Goal: Navigation & Orientation: Find specific page/section

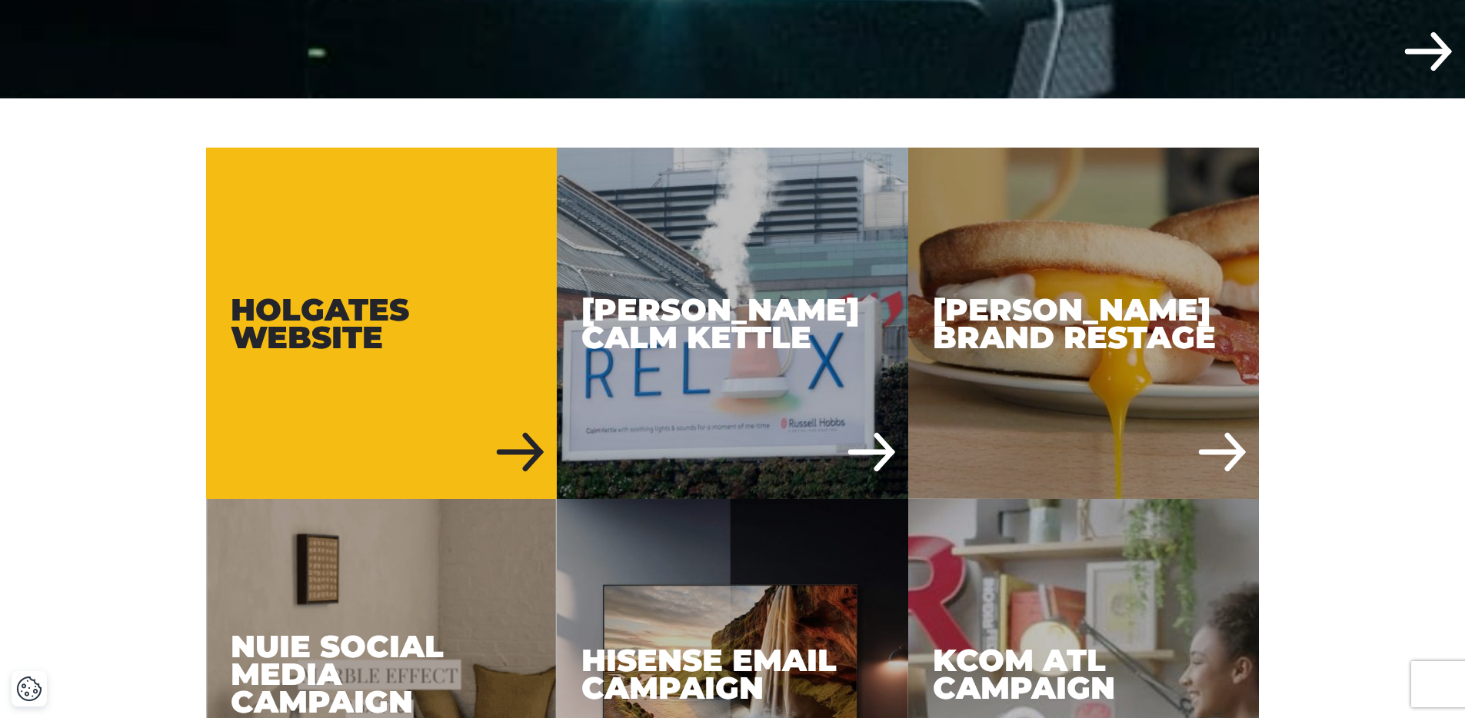
scroll to position [728, 0]
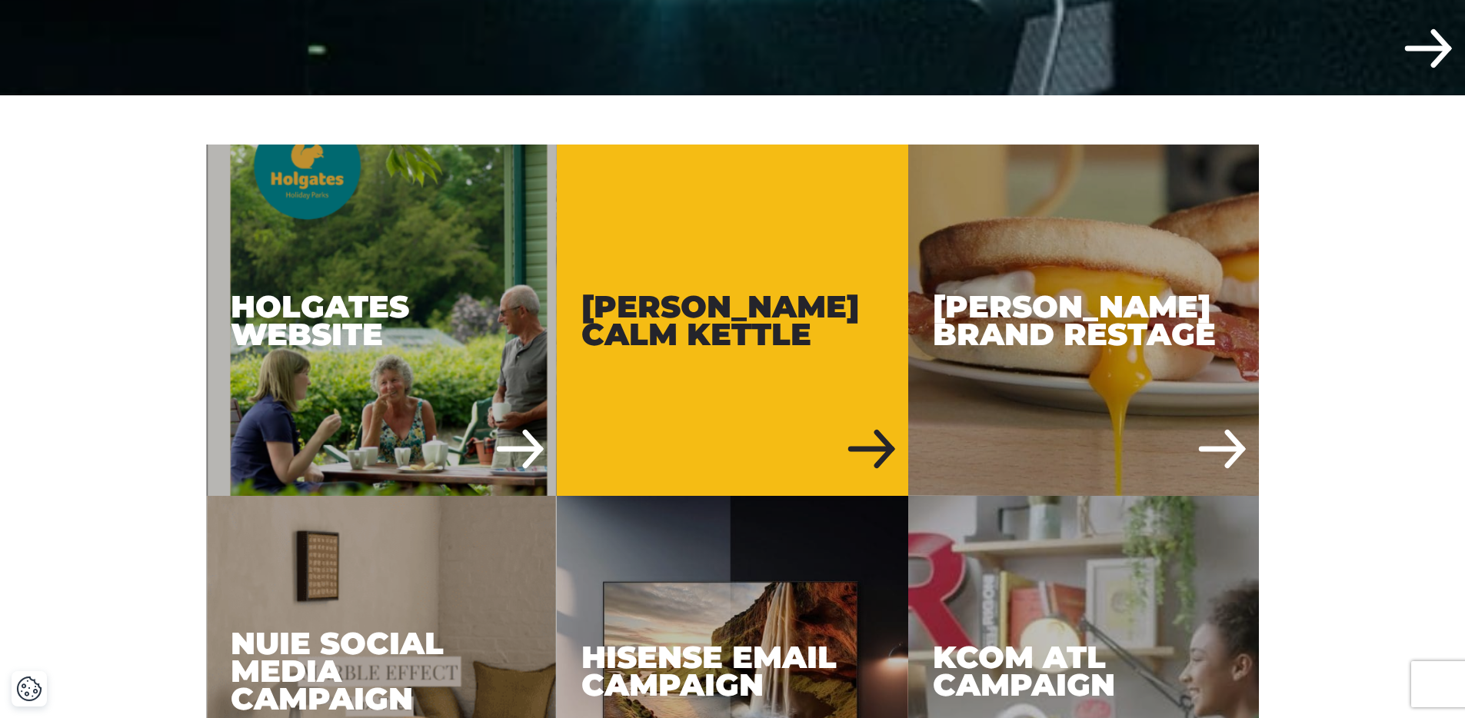
click at [720, 331] on div "Russell Hobbs Calm Kettle" at bounding box center [733, 321] width 352 height 352
